Goal: Find specific page/section: Find specific page/section

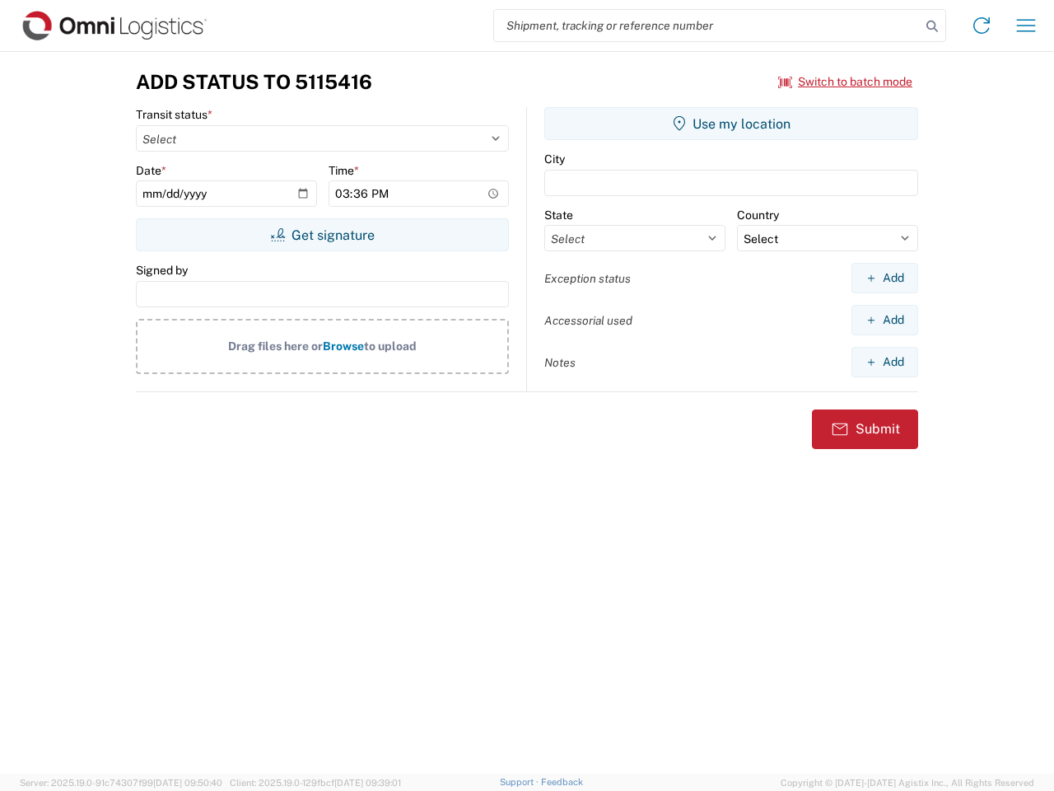
click at [707, 26] on input "search" at bounding box center [707, 25] width 427 height 31
click at [932, 26] on icon at bounding box center [932, 26] width 23 height 23
click at [982, 26] on icon at bounding box center [981, 25] width 26 height 26
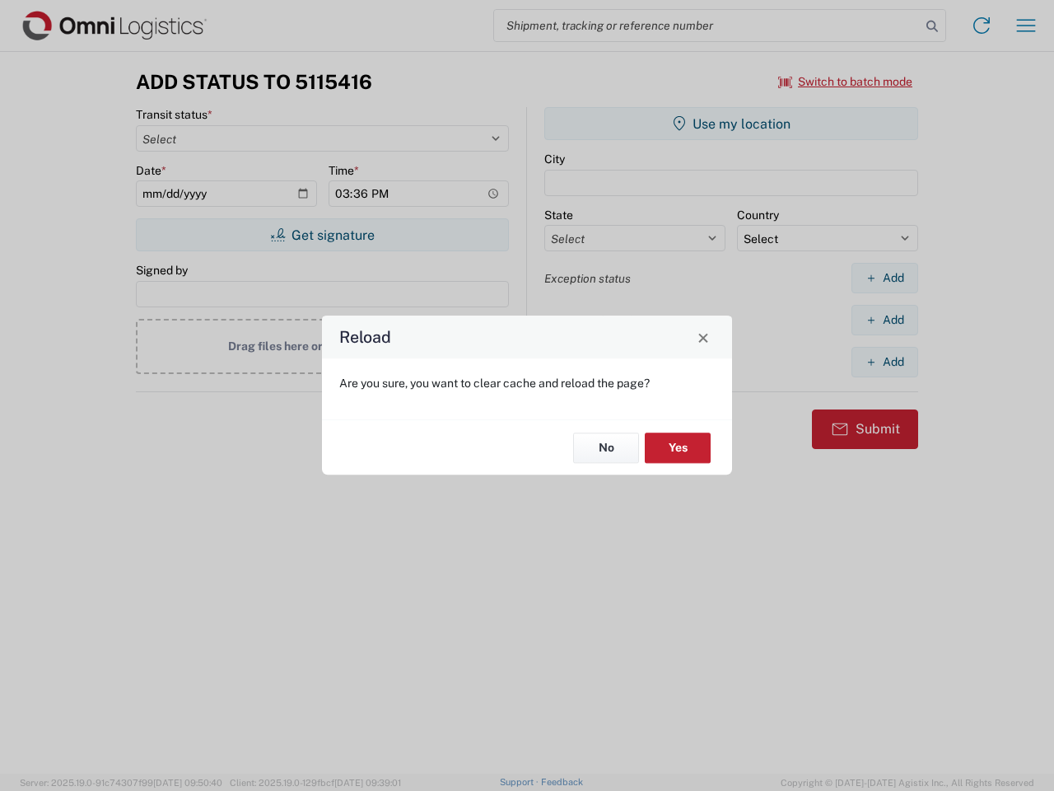
click at [1026, 26] on div "Reload Are you sure, you want to clear cache and reload the page? No Yes" at bounding box center [527, 395] width 1054 height 791
click at [846, 82] on div "Reload Are you sure, you want to clear cache and reload the page? No Yes" at bounding box center [527, 395] width 1054 height 791
click at [322, 235] on div "Reload Are you sure, you want to clear cache and reload the page? No Yes" at bounding box center [527, 395] width 1054 height 791
click at [731, 124] on div "Reload Are you sure, you want to clear cache and reload the page? No Yes" at bounding box center [527, 395] width 1054 height 791
click at [884, 278] on div "Reload Are you sure, you want to clear cache and reload the page? No Yes" at bounding box center [527, 395] width 1054 height 791
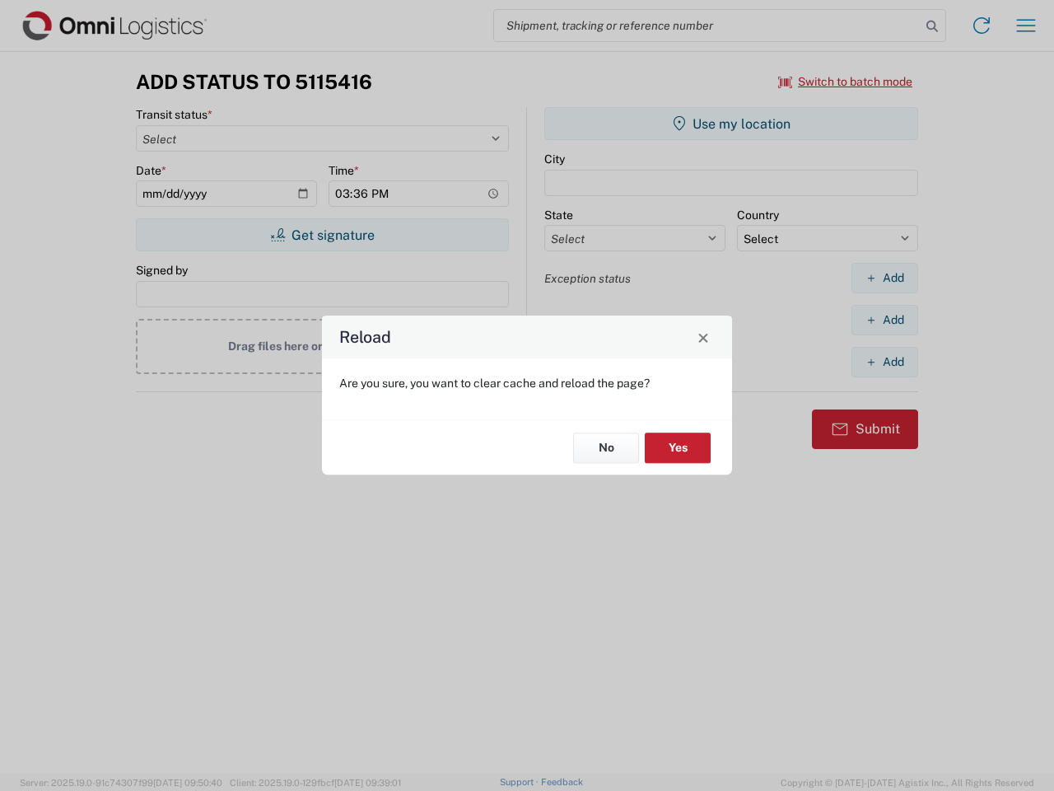
click at [884, 320] on div "Reload Are you sure, you want to clear cache and reload the page? No Yes" at bounding box center [527, 395] width 1054 height 791
click at [884, 362] on div "Reload Are you sure, you want to clear cache and reload the page? No Yes" at bounding box center [527, 395] width 1054 height 791
